Goal: Information Seeking & Learning: Compare options

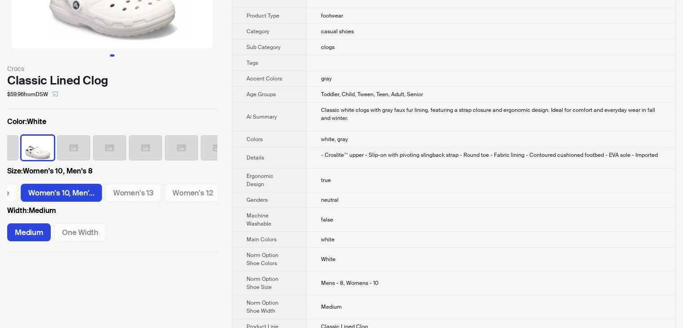
scroll to position [180, 0]
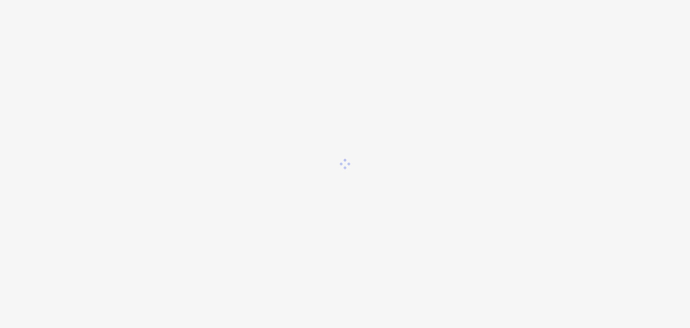
click at [54, 32] on div at bounding box center [345, 164] width 690 height 328
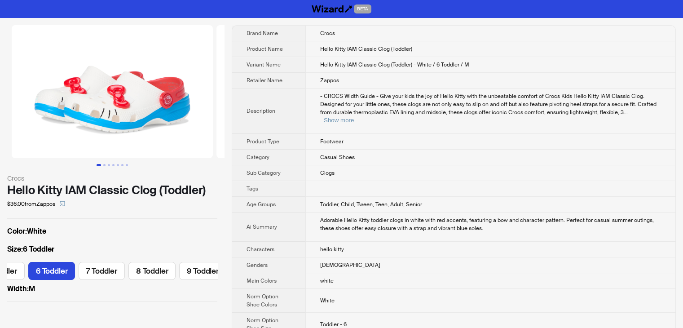
scroll to position [0, 88]
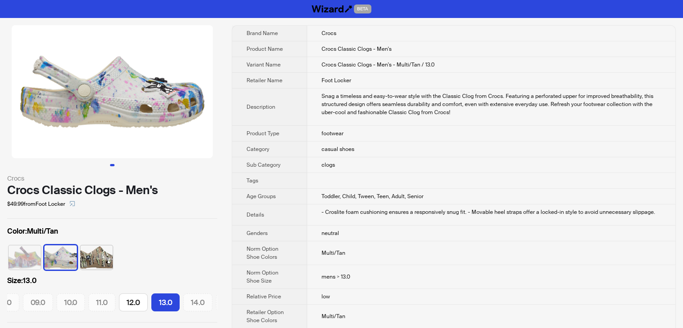
scroll to position [0, 77]
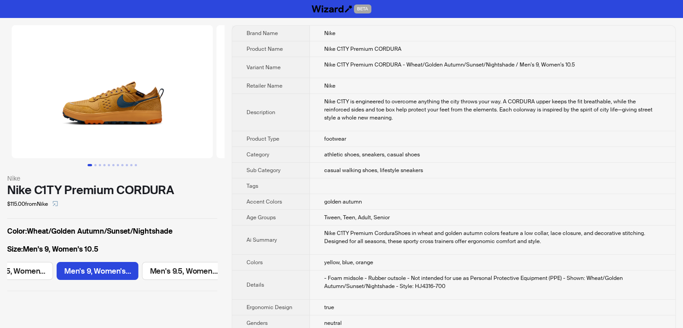
scroll to position [0, 503]
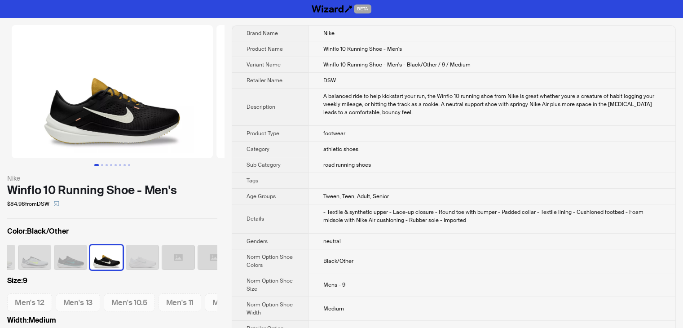
scroll to position [0, 113]
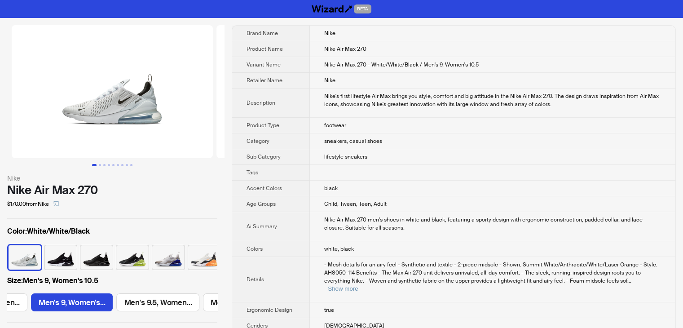
scroll to position [0, 503]
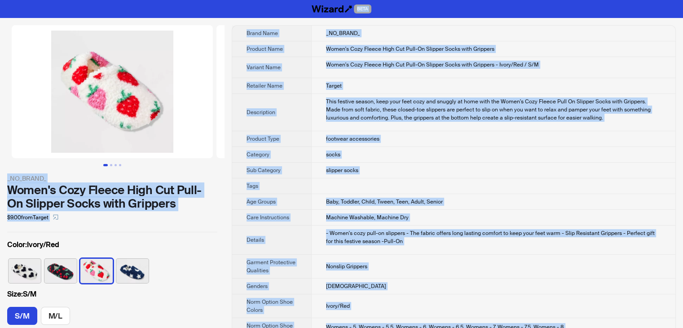
drag, startPoint x: 361, startPoint y: 317, endPoint x: 197, endPoint y: -39, distance: 391.6
copy div "BETA _NO_BRAND_ Women's Cozy Fleece High Cut Pull-On Slipper Socks with Gripper…"
click at [288, 106] on th "Description" at bounding box center [271, 112] width 79 height 37
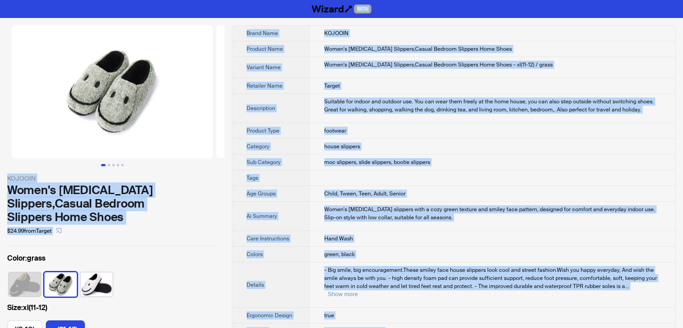
drag, startPoint x: 373, startPoint y: 316, endPoint x: 189, endPoint y: -39, distance: 399.8
copy div "BETA KOJOOIN Women's Memory Foam Slippers,Casual Bedroom Slippers Home Shoes $2…"
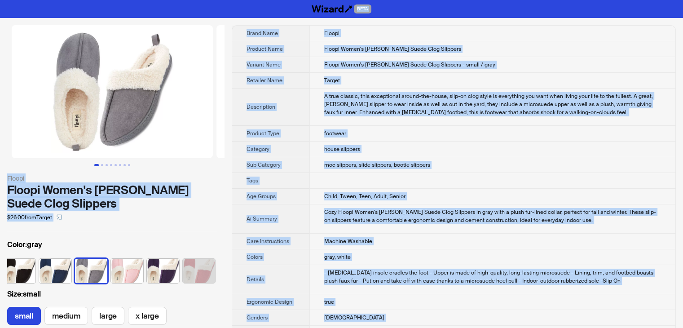
drag, startPoint x: 348, startPoint y: 316, endPoint x: 198, endPoint y: -39, distance: 385.3
copy div "BETA Floopi Floopi Women's Olivia Faux Suede Clog Slippers $26.00 from Target C…"
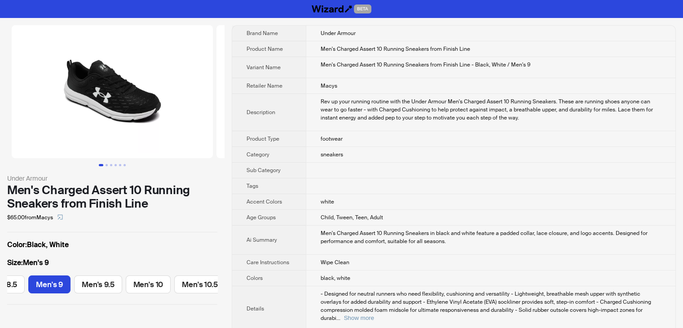
scroll to position [0, 81]
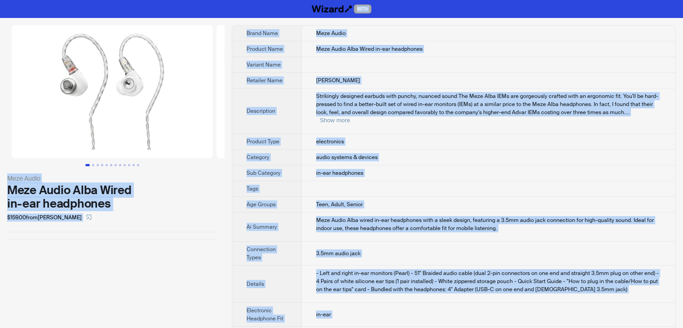
drag, startPoint x: 356, startPoint y: 314, endPoint x: 200, endPoint y: -39, distance: 386.4
click at [200, 0] on html "BETA Meze Audio Meze Audio Alba Wired in-ear headphones $159.00 from [PERSON_NA…" at bounding box center [341, 252] width 683 height 505
copy div "BETA Meze Audio Meze Audio Alba Wired in-ear headphones $159.00 from [PERSON_NA…"
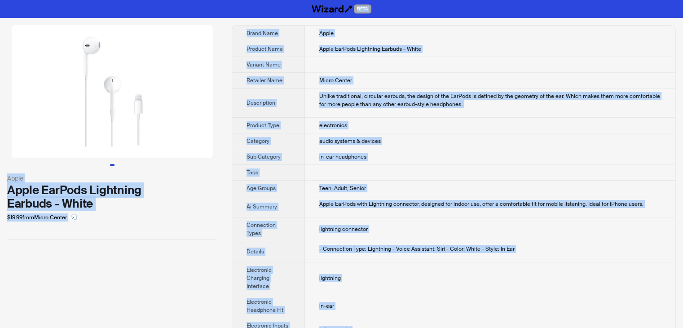
drag, startPoint x: 438, startPoint y: 314, endPoint x: 178, endPoint y: -39, distance: 438.5
click at [178, 0] on html "BETA Apple Apple EarPods Lightning Earbuds - White $19.99 from Micro Center Bra…" at bounding box center [341, 248] width 683 height 497
copy div "BETA Apple Apple EarPods Lightning Earbuds - White $19.99 from Micro Center Bra…"
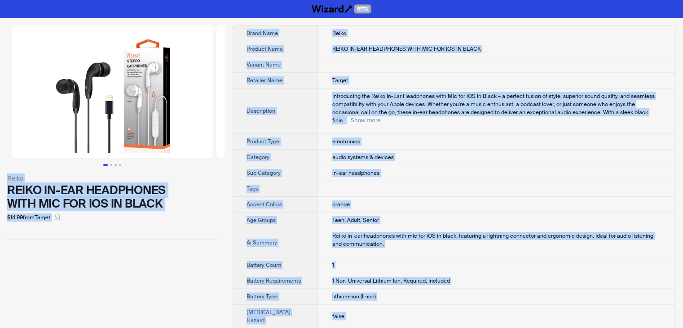
drag, startPoint x: 353, startPoint y: 310, endPoint x: 242, endPoint y: -39, distance: 366.7
copy div "BETA Reiko REIKO IN-EAR HEADPHONES WITH MIC FOR IOS IN BLACK $14.99 from Target…"
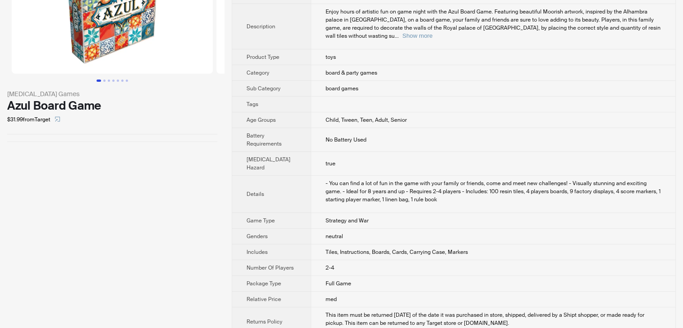
scroll to position [90, 0]
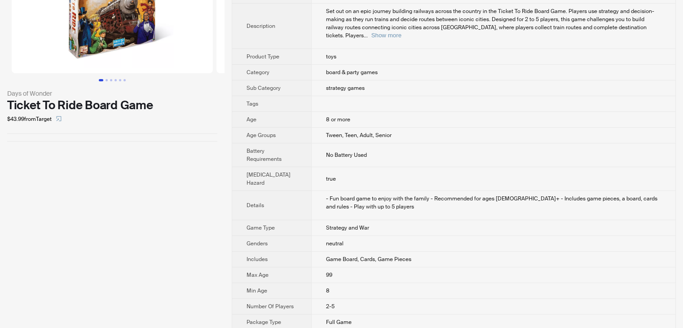
scroll to position [90, 0]
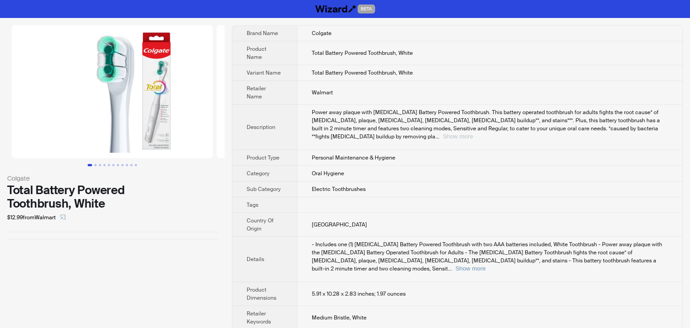
click at [473, 133] on button "Show more" at bounding box center [458, 136] width 30 height 7
click at [485, 265] on button "Show more" at bounding box center [470, 268] width 30 height 7
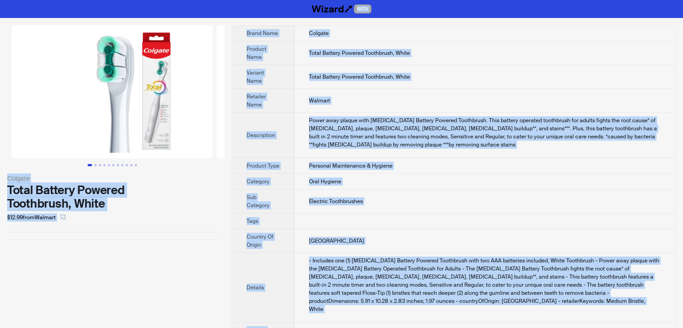
drag, startPoint x: 383, startPoint y: 311, endPoint x: 232, endPoint y: -35, distance: 378.0
click at [232, 0] on html "BETA Colgate Total Battery Powered Toothbrush, White $12.99 from Walmart Brand …" at bounding box center [341, 188] width 683 height 377
copy div "BETA Colgate Total Battery Powered Toothbrush, White $12.99 from Walmart Brand …"
click at [464, 62] on td "Total Battery Powered Toothbrush, White" at bounding box center [485, 53] width 381 height 24
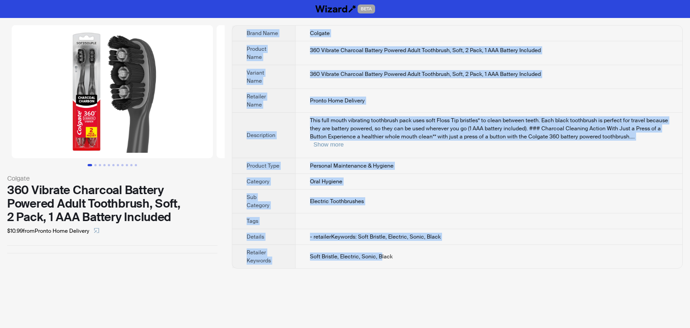
drag, startPoint x: 420, startPoint y: 255, endPoint x: 388, endPoint y: 266, distance: 34.7
click at [382, 248] on div "Colgate 360 Vibrate Charcoal Battery Powered Adult Toothbrush, Soft, 2 Pack, 1 …" at bounding box center [345, 147] width 690 height 258
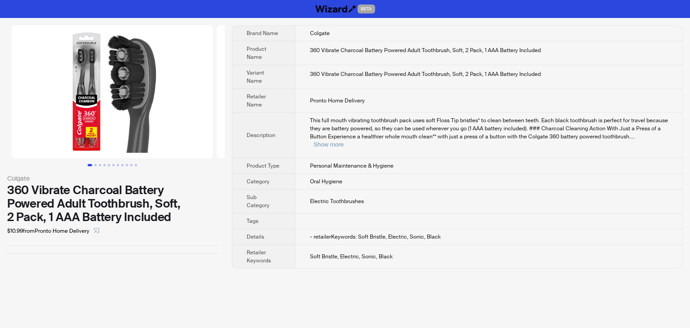
click at [394, 298] on div "BETA Colgate 360 Vibrate Charcoal Battery Powered Adult Toothbrush, Soft, 2 Pac…" at bounding box center [345, 164] width 690 height 328
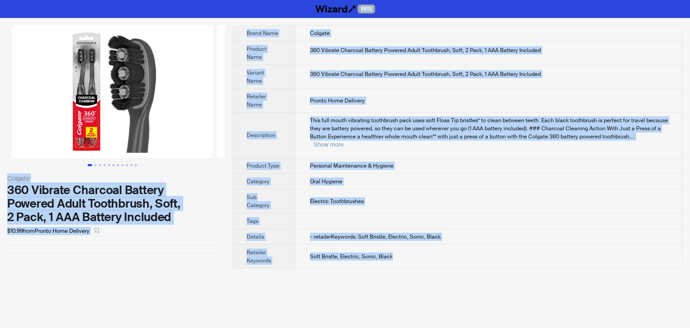
drag, startPoint x: 406, startPoint y: 236, endPoint x: 199, endPoint y: 9, distance: 306.2
click at [199, 9] on div "BETA Colgate 360 Vibrate Charcoal Battery Powered Adult Toothbrush, Soft, 2 Pac…" at bounding box center [345, 164] width 690 height 328
copy div "BETA Colgate 360 Vibrate Charcoal Battery Powered Adult Toothbrush, Soft, 2 Pac…"
click at [391, 60] on td "360 Vibrate Charcoal Battery Powered Adult Toothbrush, Soft, 2 Pack, 1 AAA Batt…" at bounding box center [488, 53] width 387 height 24
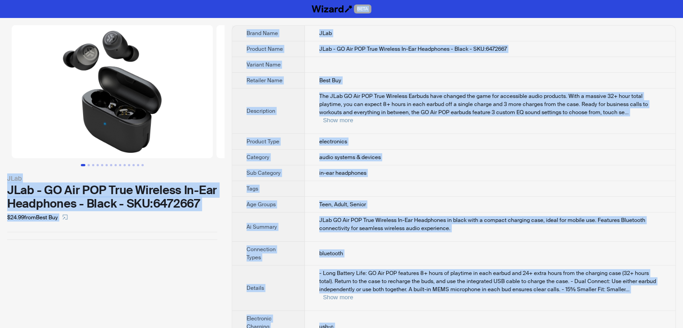
drag, startPoint x: 372, startPoint y: 318, endPoint x: 177, endPoint y: -39, distance: 406.8
click at [177, 0] on html "BETA JLab JLab - GO Air POP True Wireless In-Ear Headphones - Black - SKU:64726…" at bounding box center [341, 265] width 683 height 530
copy div "BETA JLab JLab - GO Air POP True Wireless In-Ear Headphones - Black - SKU:64726…"
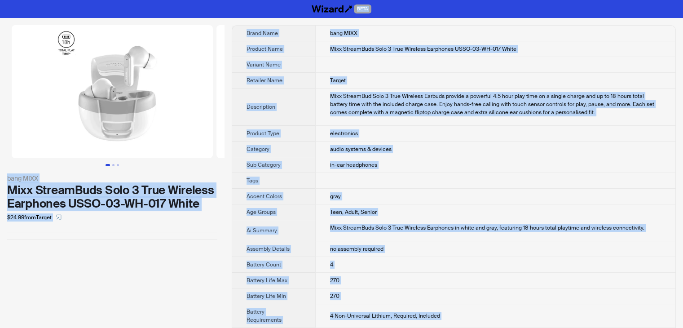
drag, startPoint x: 349, startPoint y: 312, endPoint x: 140, endPoint y: -39, distance: 408.3
copy div "BETA bang MIXX Mixx StreamBuds Solo 3 True Wireless Earphones USSO-03-WH-017 Wh…"
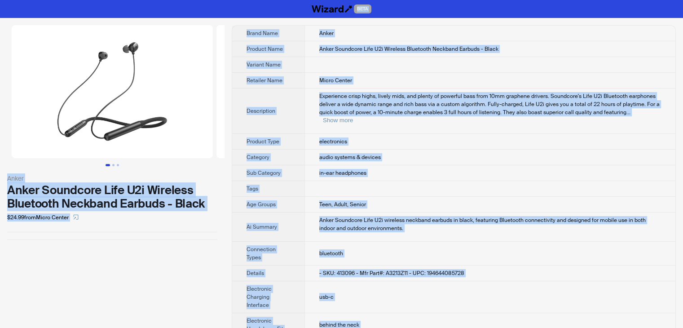
drag, startPoint x: 431, startPoint y: 310, endPoint x: 210, endPoint y: -39, distance: 412.9
click at [210, 0] on html "BETA Anker Anker Soundcore Life U2i Wireless Bluetooth Neckband Earbuds - Black…" at bounding box center [341, 265] width 683 height 531
copy div "BETA Anker Anker Soundcore Life U2i Wireless Bluetooth Neckband Earbuds - Black…"
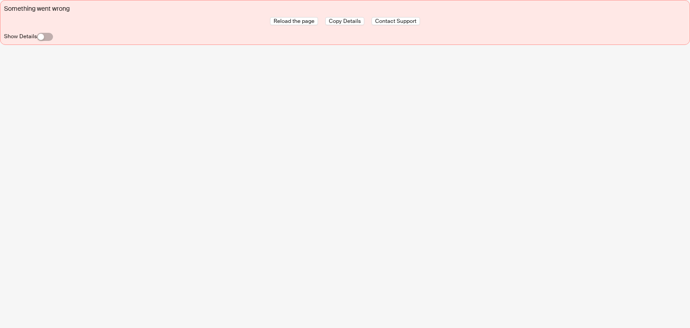
click at [187, 62] on div "Something went wrong Reload the page Copy Details Contact Support Show Details" at bounding box center [345, 164] width 690 height 328
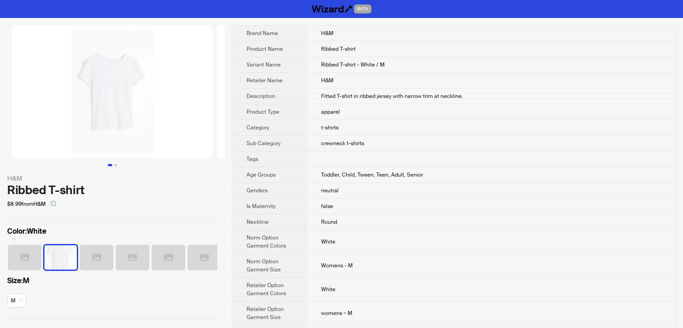
scroll to position [0, 23]
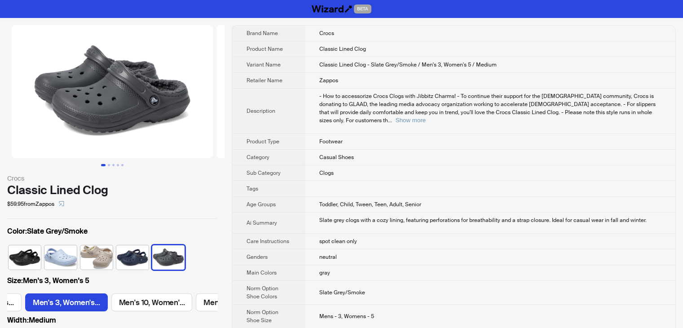
scroll to position [0, 71]
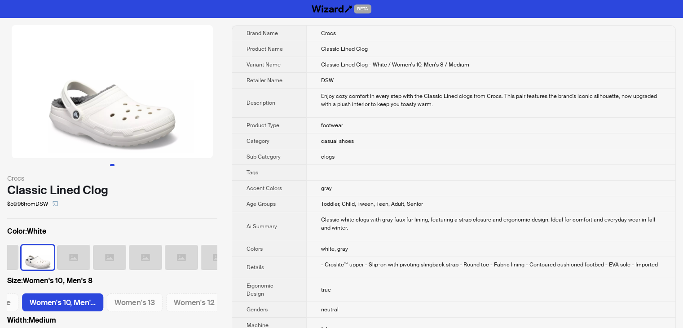
scroll to position [0, 695]
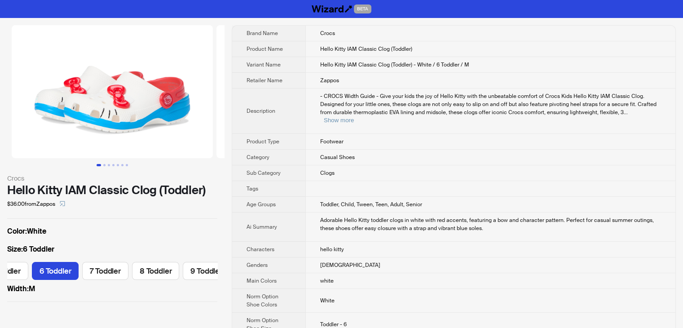
scroll to position [0, 84]
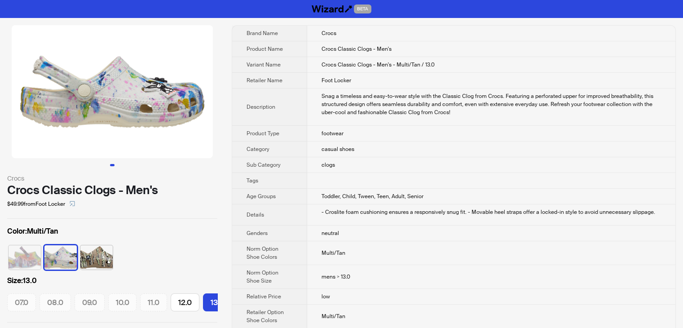
scroll to position [0, 77]
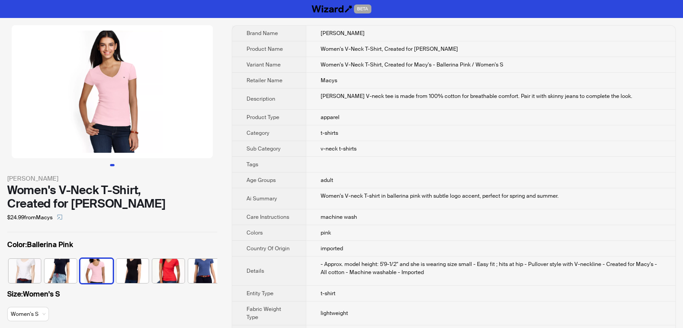
scroll to position [0, 41]
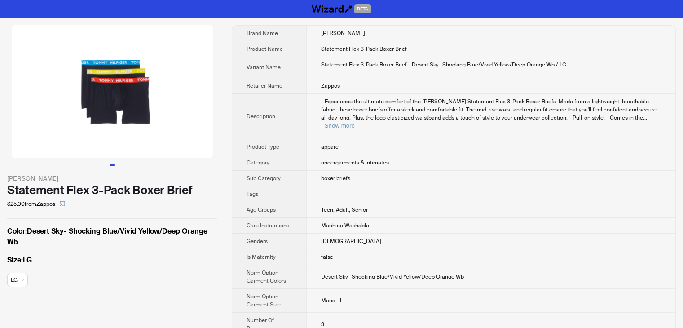
click at [448, 47] on td "Statement Flex 3-Pack Boxer Brief" at bounding box center [490, 49] width 369 height 16
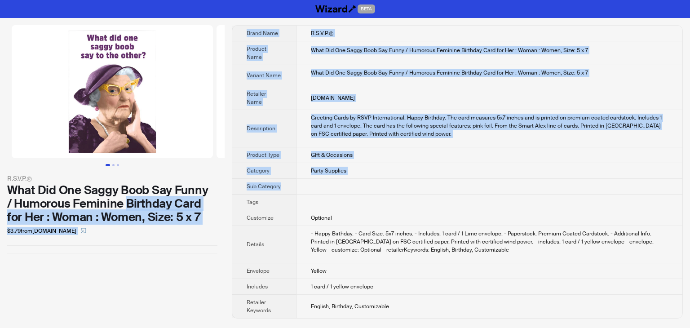
drag, startPoint x: 128, startPoint y: 200, endPoint x: 243, endPoint y: 198, distance: 115.5
click at [243, 198] on div "R.S.V.P.® What Did One Saggy Boob Say Funny / Humorous Feminine Birthday Card f…" at bounding box center [345, 172] width 690 height 308
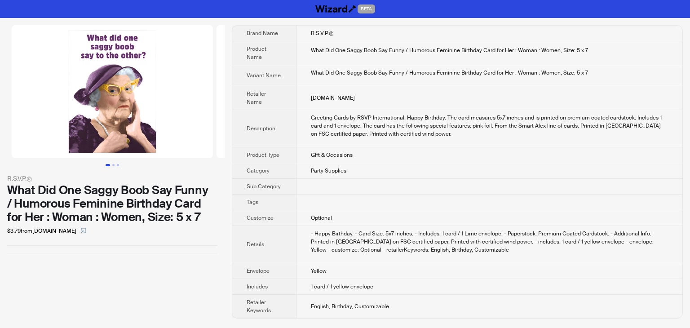
click at [305, 229] on td "- Happy Birthday. - Card Size: 5x7 inches. - Includes: 1 card / 1 Lime envelope…" at bounding box center [489, 244] width 386 height 37
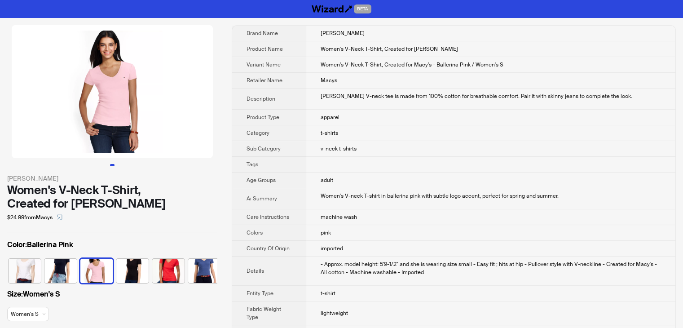
scroll to position [0, 41]
